Goal: Transaction & Acquisition: Purchase product/service

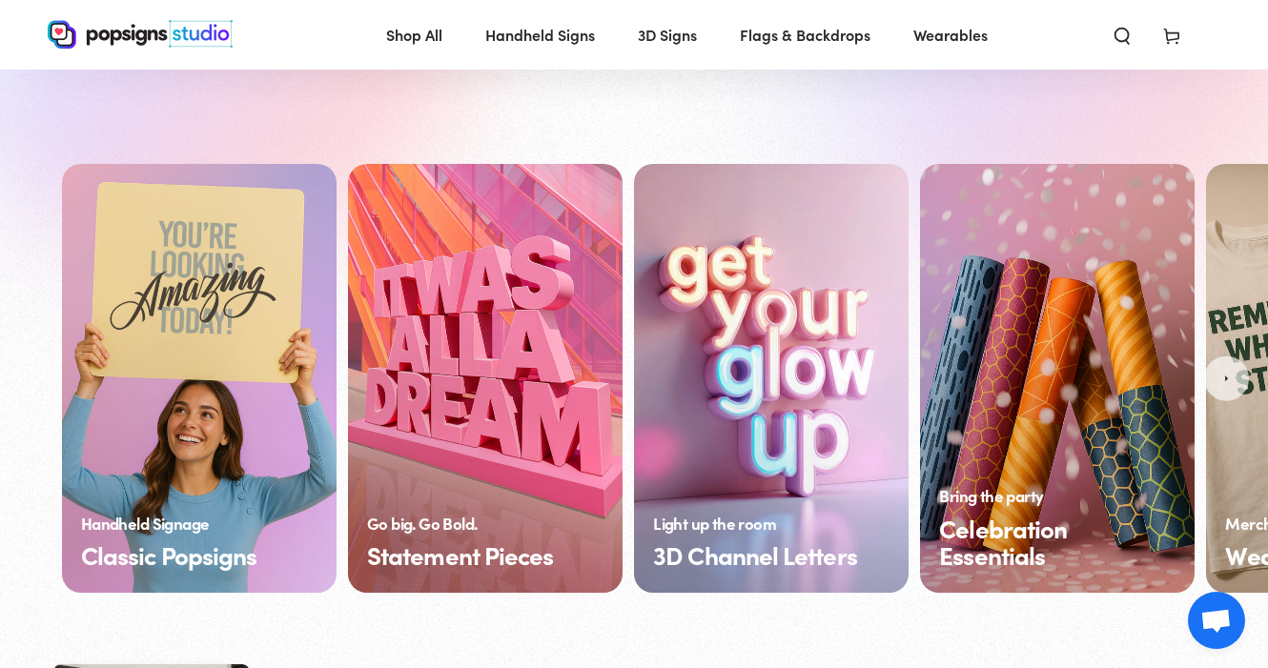
click at [501, 502] on link "Statement Pieces" at bounding box center [485, 378] width 275 height 429
click at [196, 344] on link "Classic Popsigns" at bounding box center [199, 378] width 275 height 429
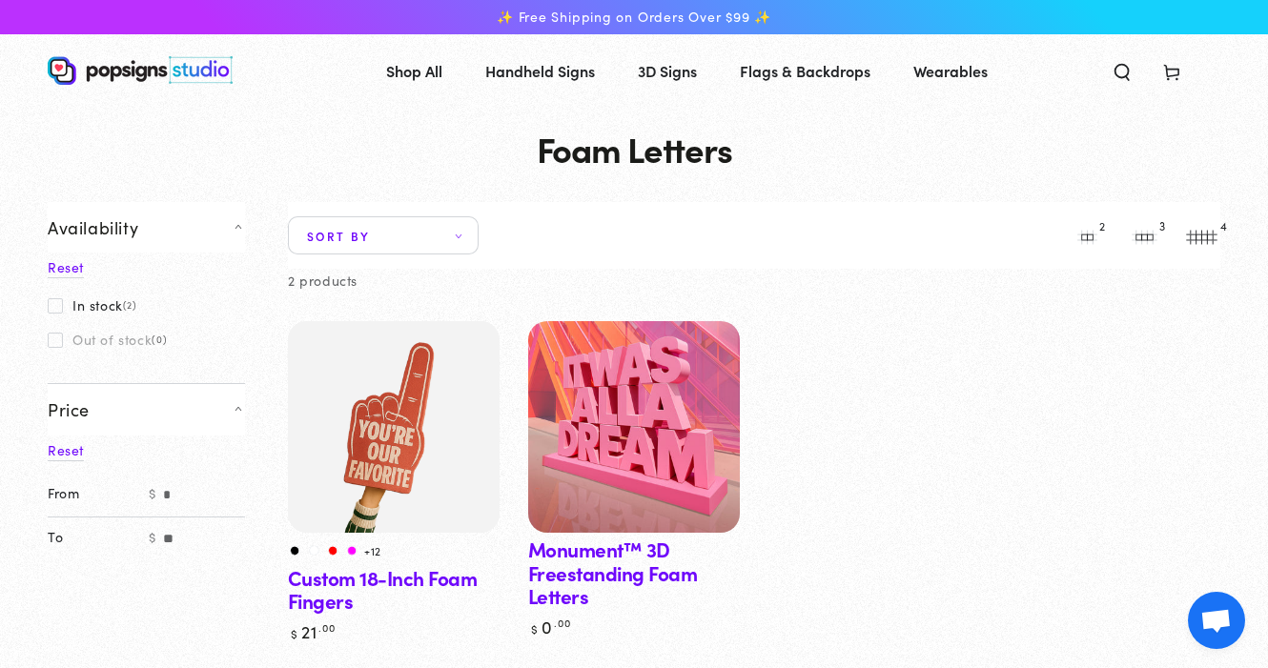
click at [688, 347] on img at bounding box center [634, 427] width 218 height 218
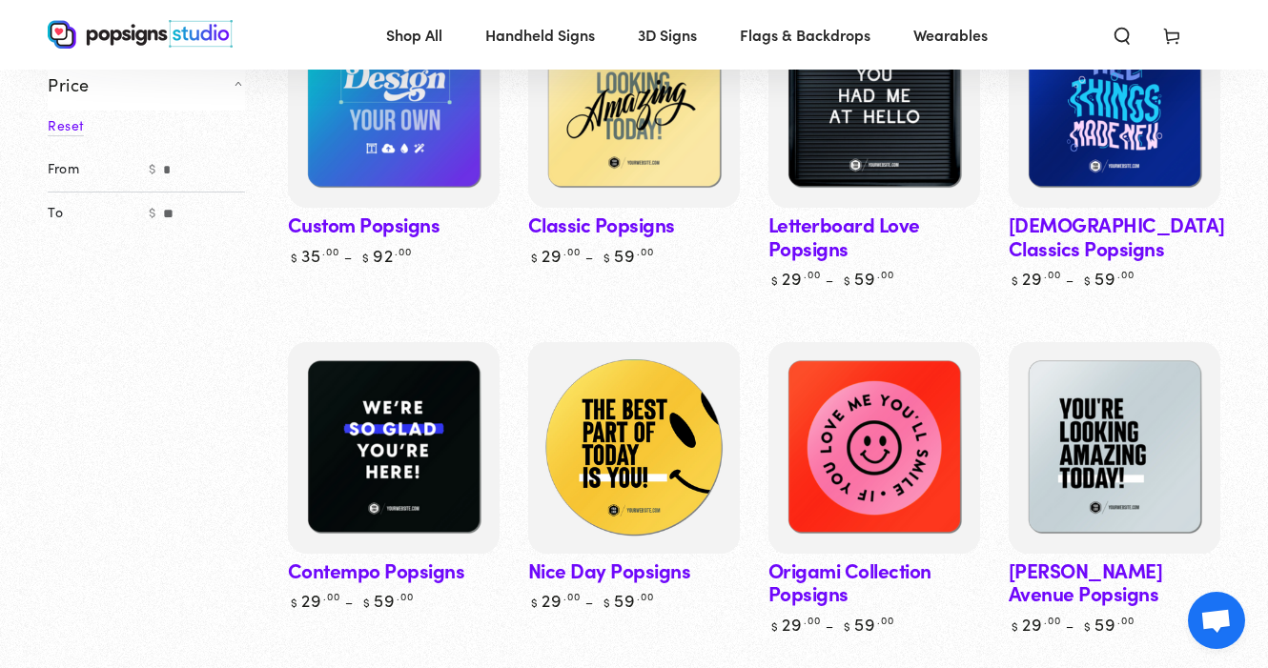
scroll to position [340, 0]
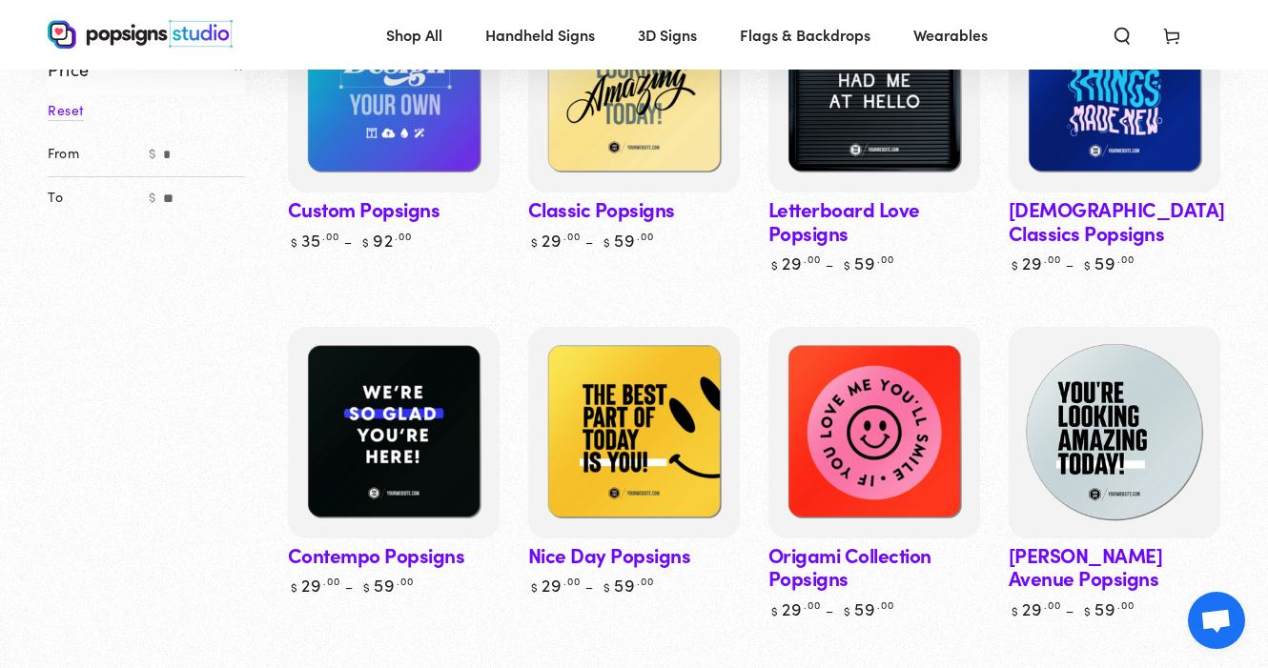
click at [1058, 416] on img at bounding box center [1115, 432] width 218 height 218
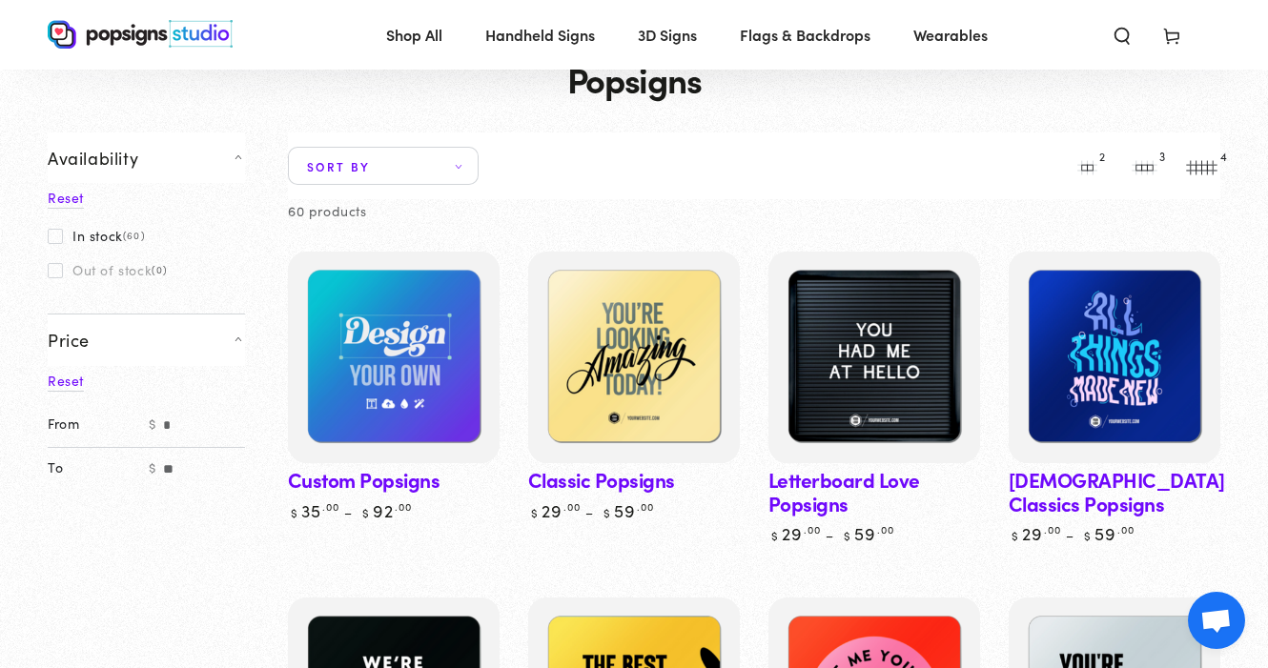
scroll to position [60, 0]
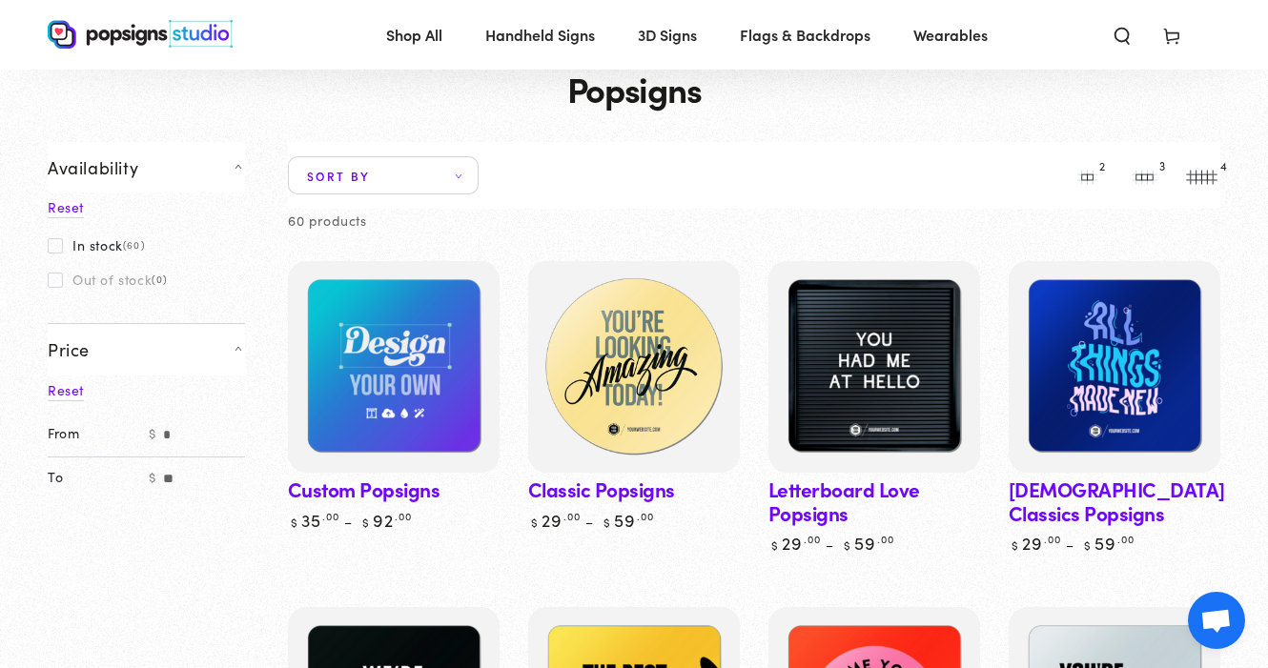
click at [582, 377] on img at bounding box center [634, 367] width 218 height 218
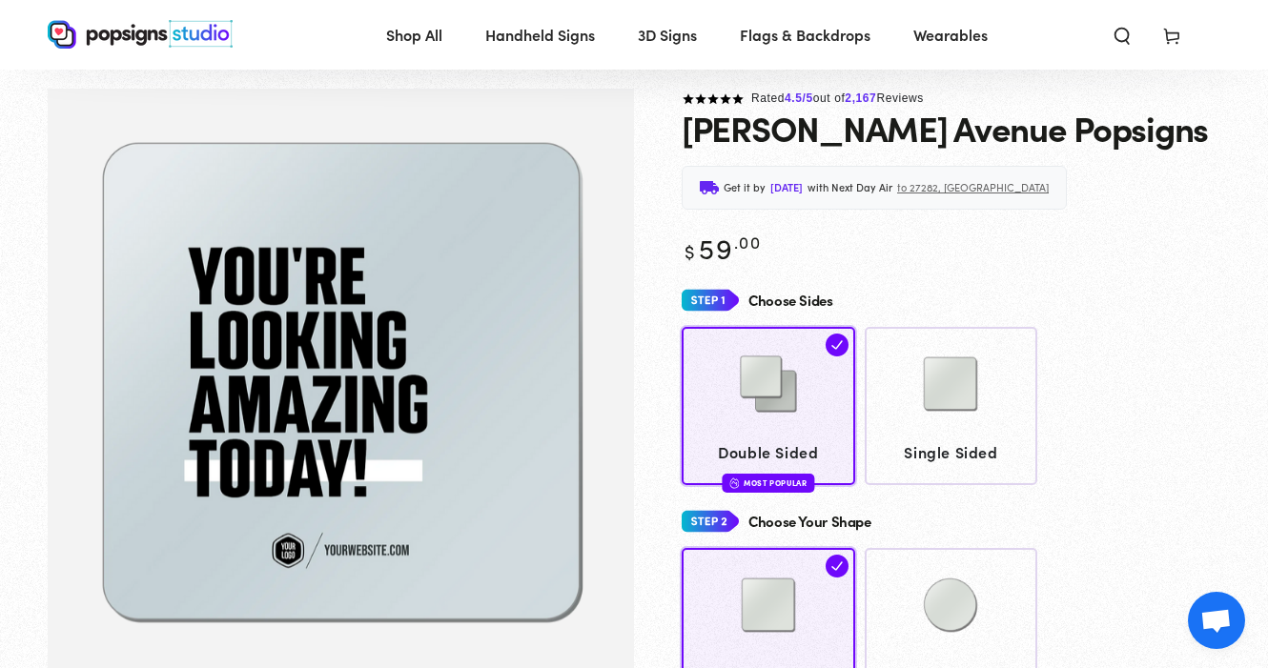
scroll to position [43, 0]
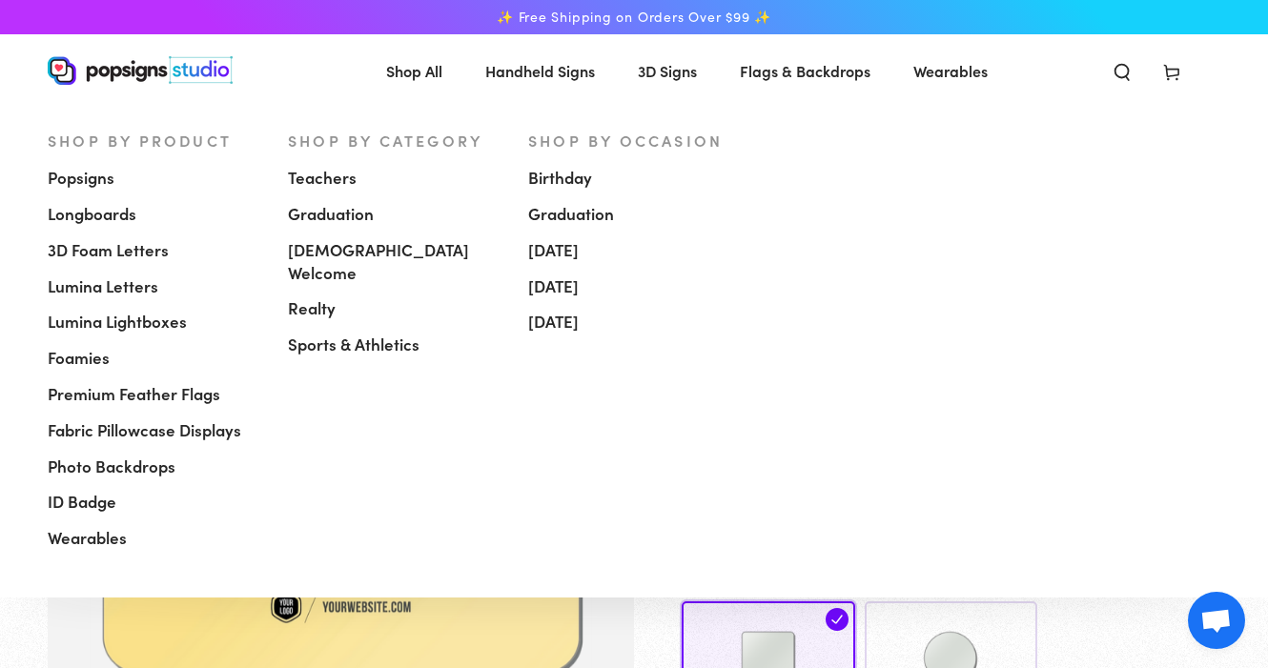
click at [431, 72] on span "Shop All" at bounding box center [414, 71] width 56 height 28
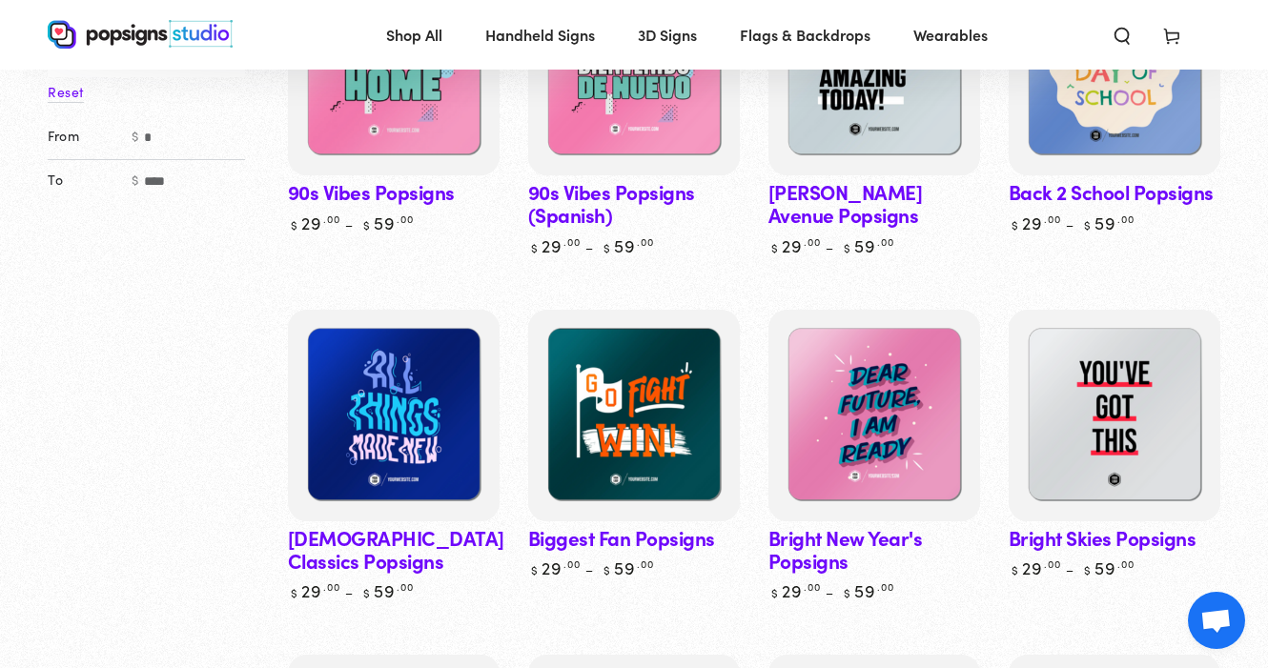
scroll to position [433, 0]
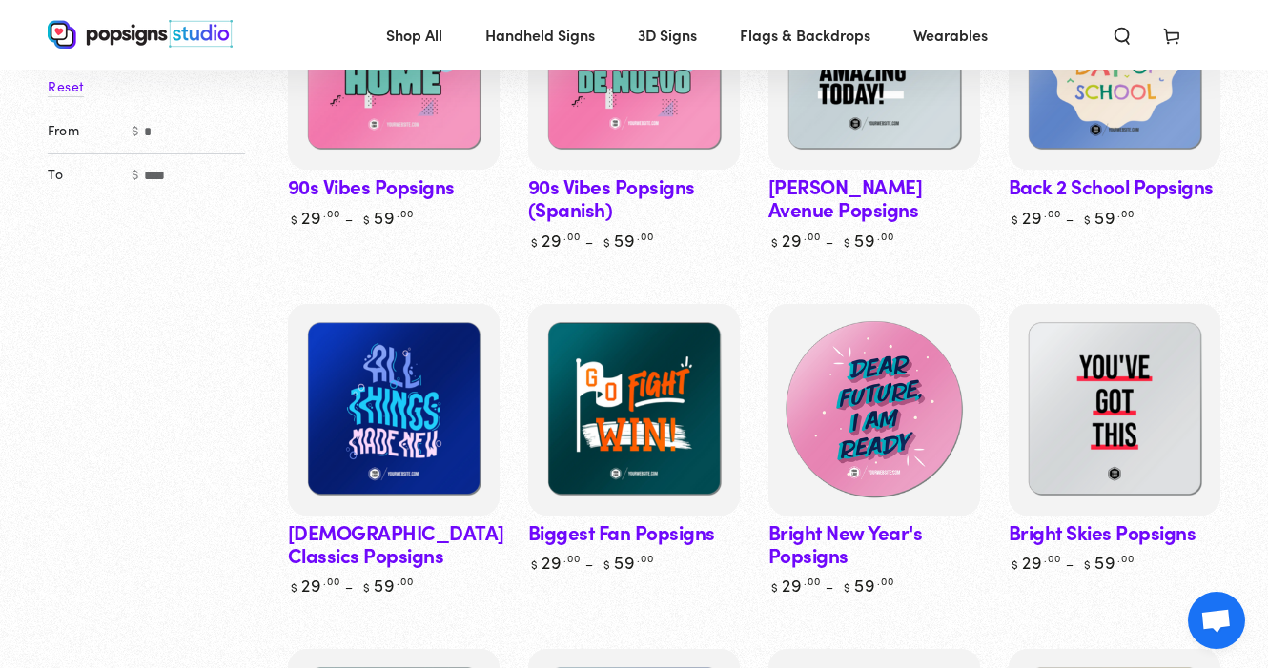
click at [856, 427] on img at bounding box center [875, 409] width 218 height 218
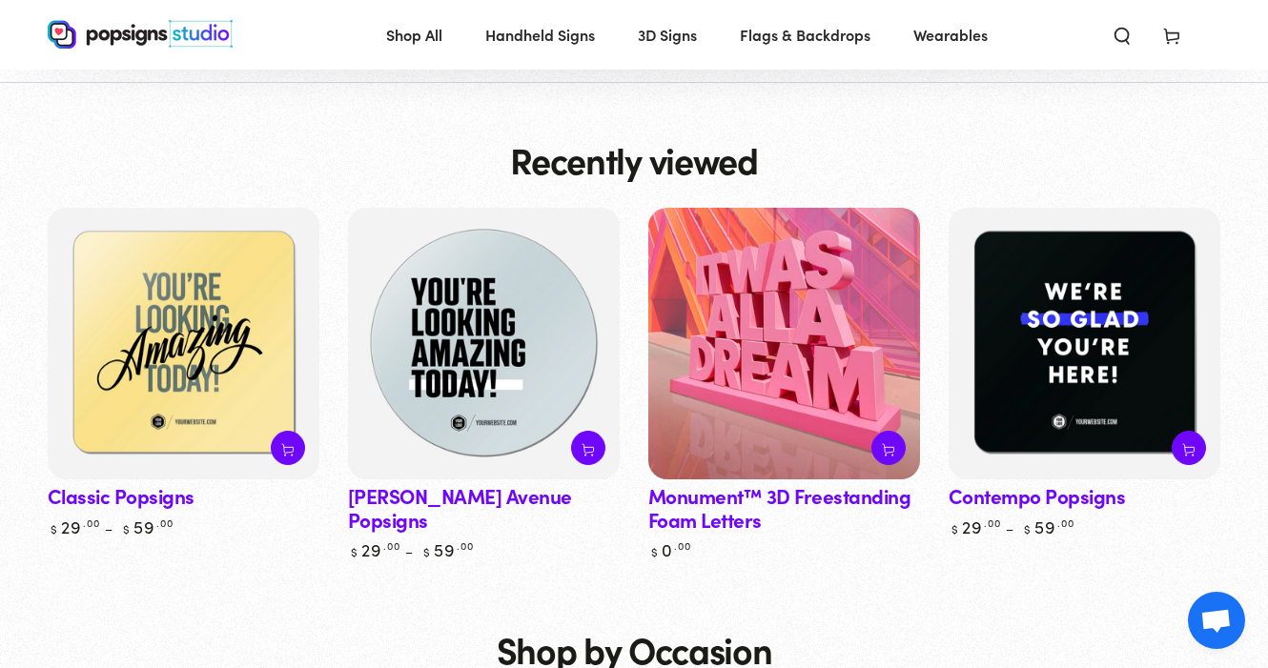
scroll to position [6809, 0]
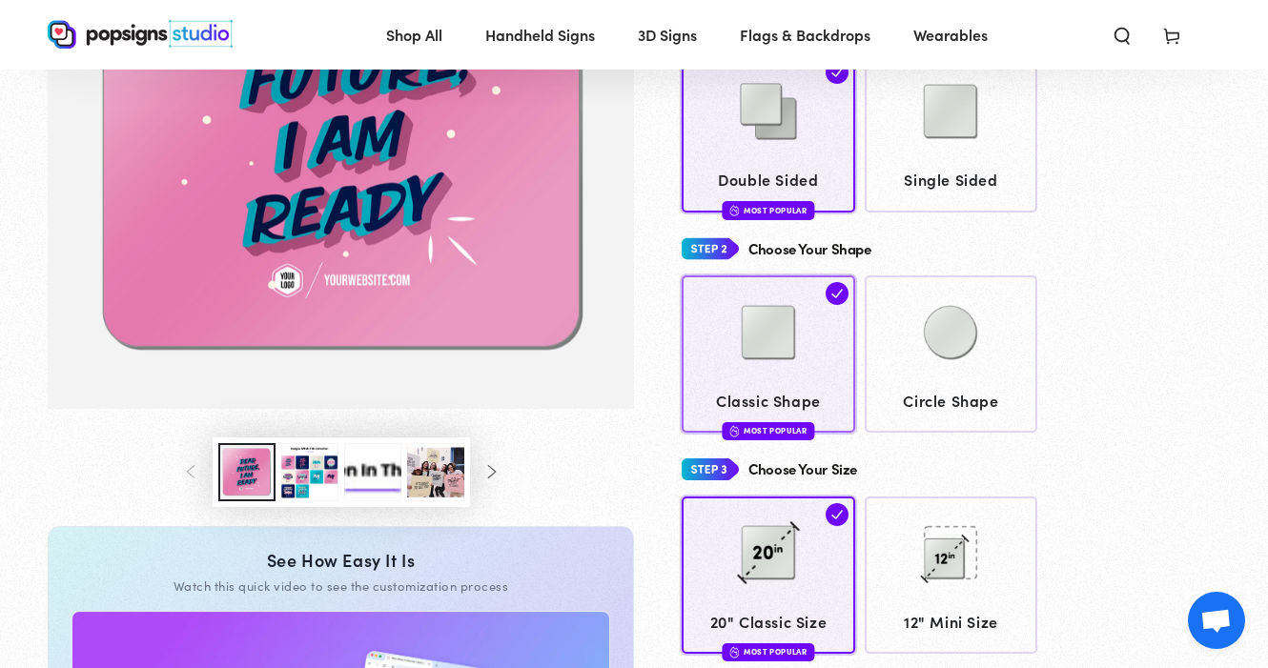
scroll to position [127, 0]
